Goal: Information Seeking & Learning: Learn about a topic

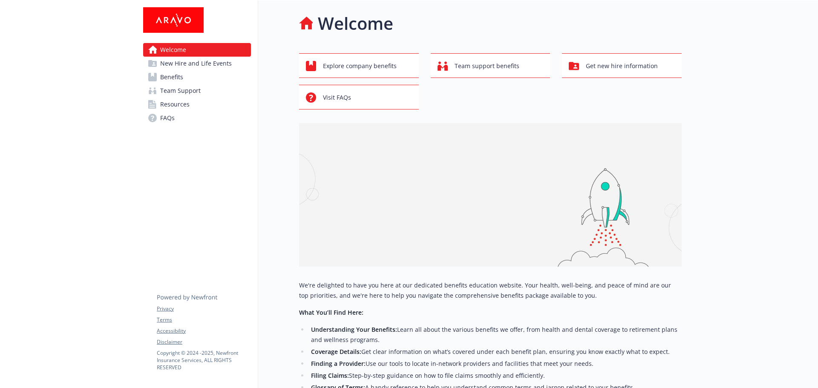
click at [191, 92] on span "Team Support" at bounding box center [180, 91] width 40 height 14
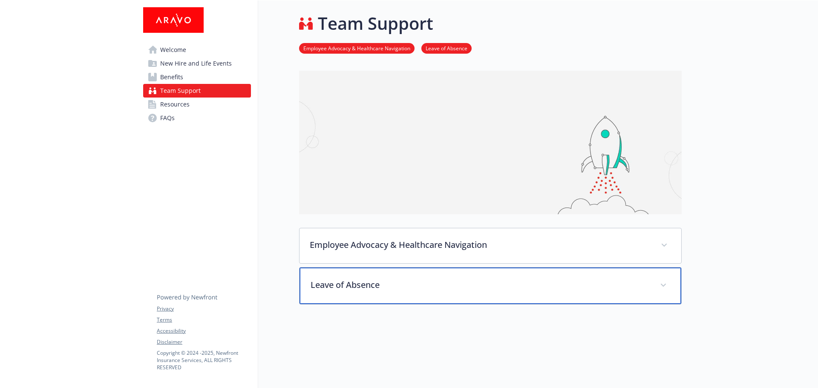
click at [443, 294] on div "Leave of Absence" at bounding box center [491, 286] width 382 height 37
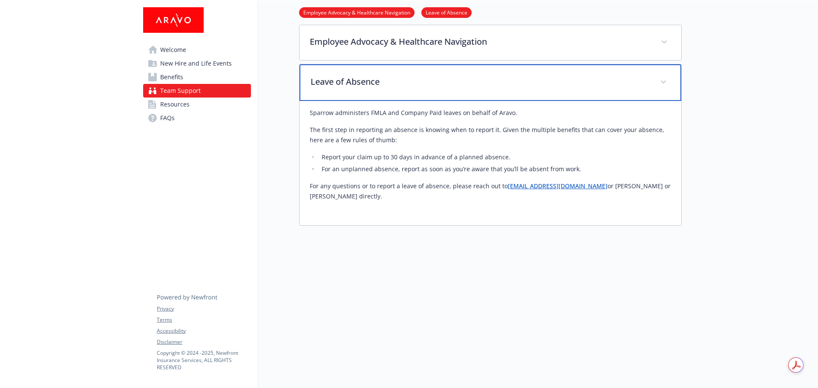
scroll to position [205, 0]
